Goal: Task Accomplishment & Management: Manage account settings

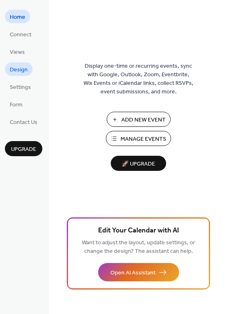
click at [18, 71] on span "Design" at bounding box center [19, 70] width 18 height 9
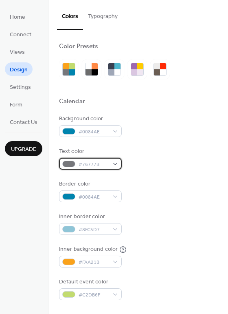
click at [111, 164] on div "#76777B" at bounding box center [90, 164] width 63 height 12
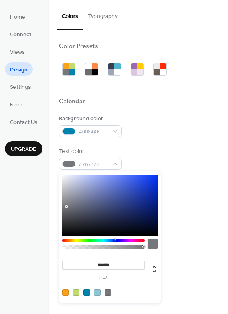
click at [212, 140] on div "Background color #0084AE Text color #76777B Border color #0084AE Inner border c…" at bounding box center [138, 207] width 159 height 185
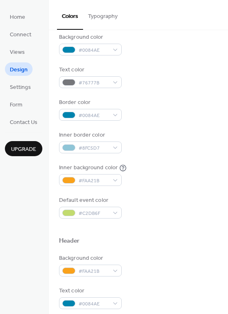
scroll to position [122, 0]
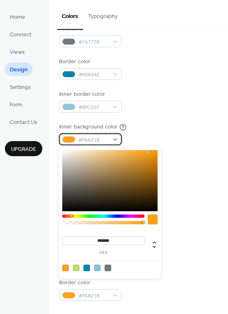
click at [117, 140] on div "#FAA21B" at bounding box center [90, 139] width 63 height 12
drag, startPoint x: 124, startPoint y: 239, endPoint x: 96, endPoint y: 240, distance: 27.3
click at [96, 240] on input "*******" at bounding box center [103, 240] width 82 height 9
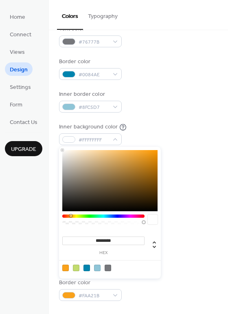
type input "********"
click at [22, 90] on span "Settings" at bounding box center [20, 87] width 21 height 9
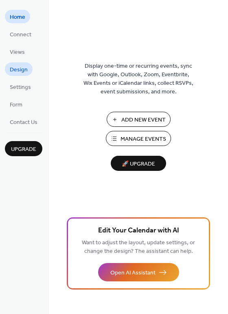
click at [30, 66] on link "Design" at bounding box center [19, 68] width 28 height 13
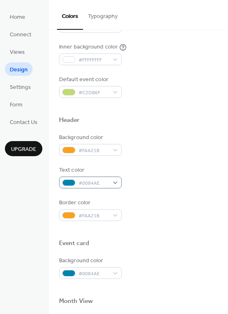
scroll to position [204, 0]
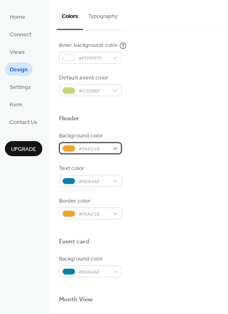
click at [110, 146] on div "#FAA21B" at bounding box center [90, 148] width 63 height 12
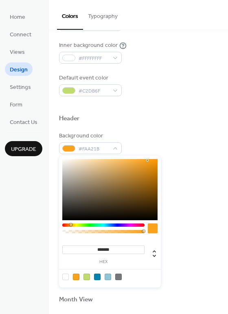
click at [66, 275] on div at bounding box center [65, 277] width 7 height 7
type input "*******"
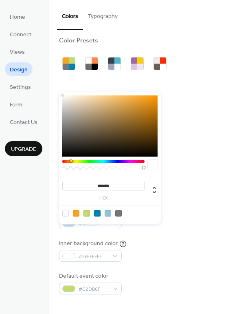
scroll to position [0, 0]
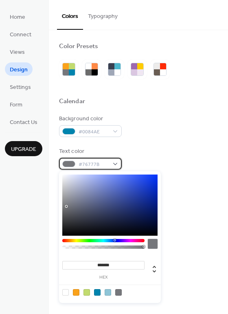
click at [115, 164] on div "#76777B" at bounding box center [90, 164] width 63 height 12
click at [97, 292] on div at bounding box center [97, 292] width 7 height 7
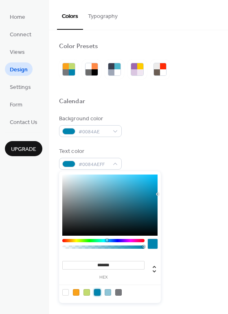
click at [119, 293] on div at bounding box center [118, 292] width 7 height 7
type input "*******"
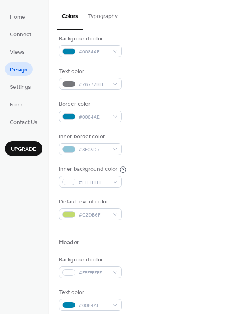
scroll to position [82, 0]
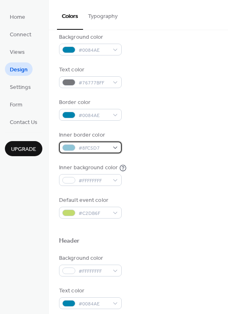
click at [116, 149] on div "#8FC5D7" at bounding box center [90, 147] width 63 height 12
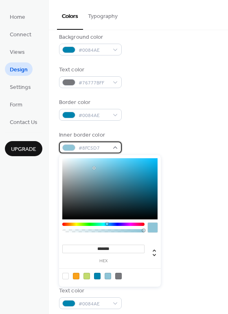
click at [113, 149] on div "#8FC5D7" at bounding box center [90, 147] width 63 height 12
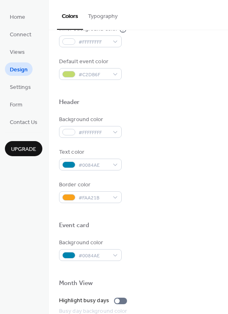
scroll to position [245, 0]
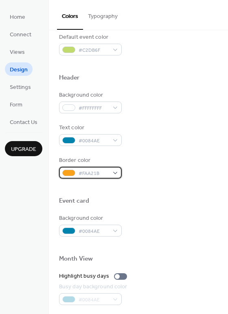
click at [118, 171] on div "#FAA21B" at bounding box center [90, 173] width 63 height 12
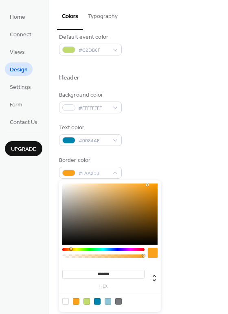
click at [98, 301] on div at bounding box center [97, 301] width 7 height 7
type input "*******"
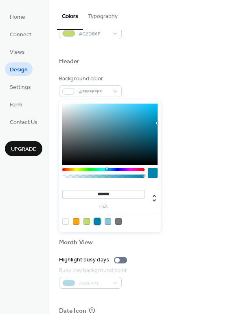
scroll to position [349, 0]
